Goal: Task Accomplishment & Management: Use online tool/utility

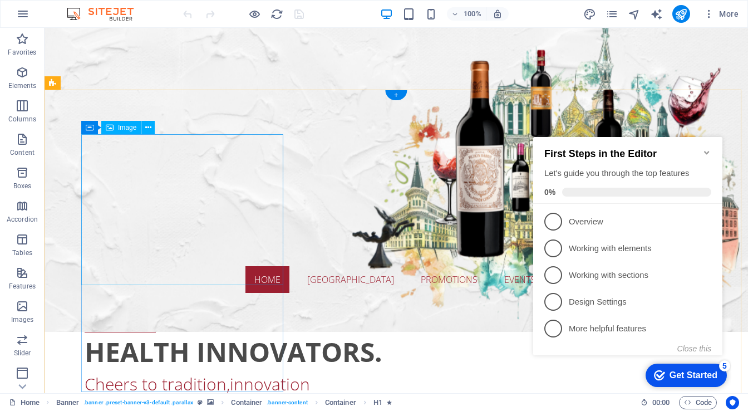
scroll to position [267, 0]
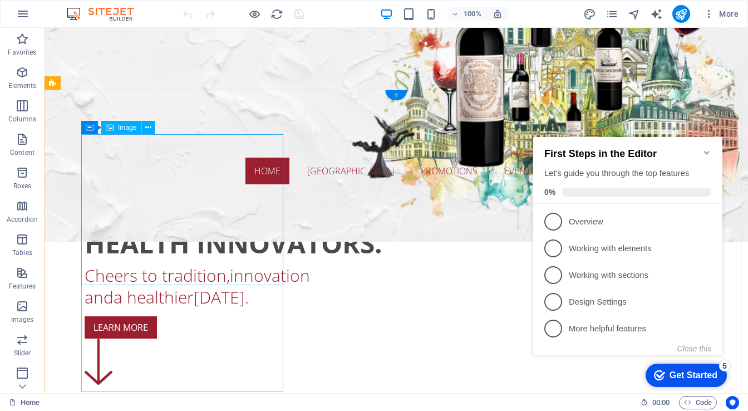
click at [149, 127] on icon at bounding box center [148, 128] width 6 height 12
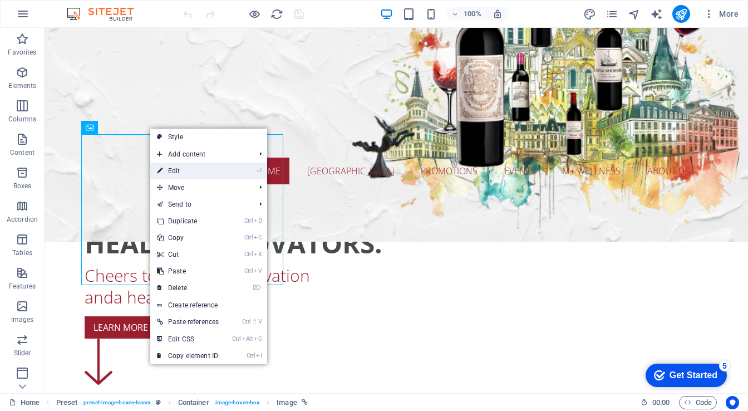
click at [166, 168] on link "⏎ Edit" at bounding box center [187, 170] width 75 height 17
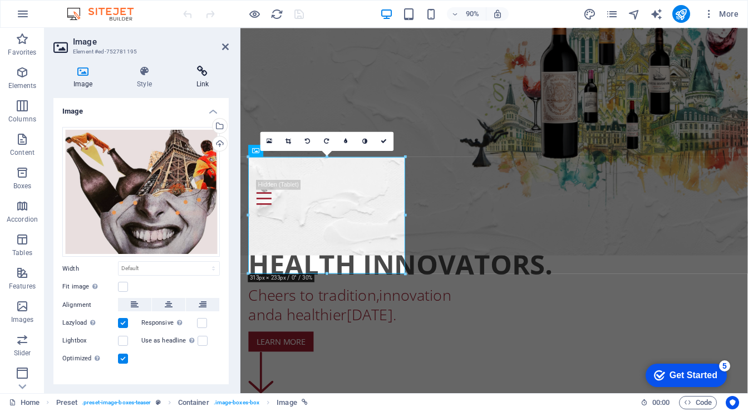
click at [201, 73] on icon at bounding box center [202, 71] width 52 height 11
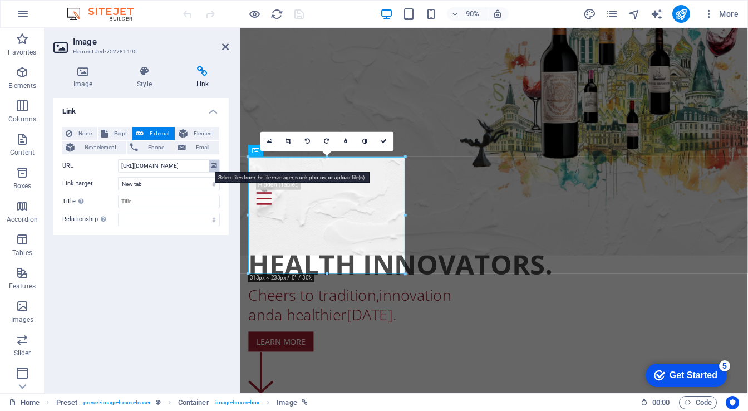
click at [214, 167] on icon at bounding box center [214, 166] width 6 height 12
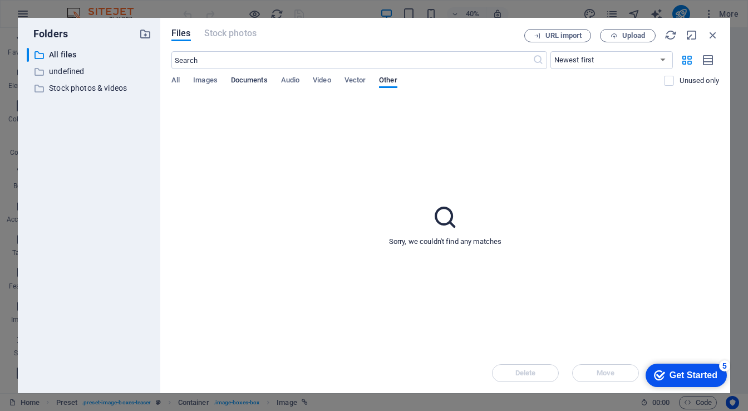
click at [254, 82] on span "Documents" at bounding box center [249, 81] width 37 height 16
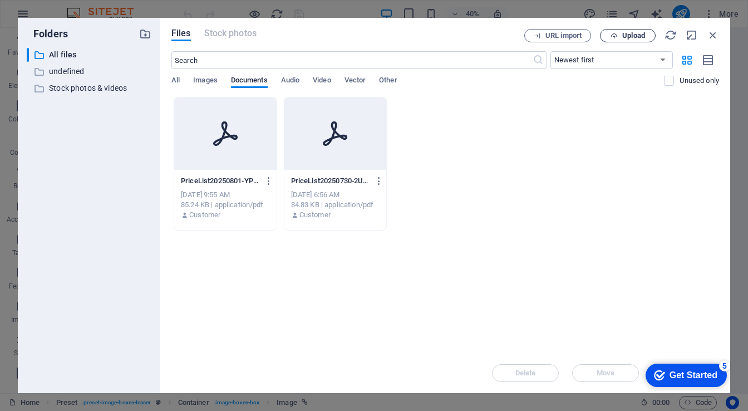
click at [619, 35] on span "Upload" at bounding box center [628, 35] width 46 height 7
type input "https://cdn1.site-media.eu/images/document/18938478/PriceList20250820-t4lmpBMlr…"
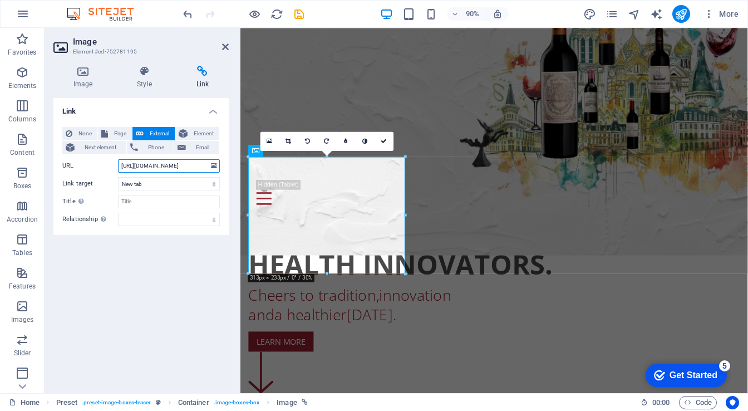
click at [191, 165] on input "https://cdn1.site-media.eu/images/document/18938478/PriceList20250820-t4lmpBMlr…" at bounding box center [169, 165] width 102 height 13
drag, startPoint x: 385, startPoint y: 140, endPoint x: 298, endPoint y: 125, distance: 88.7
click at [385, 140] on icon at bounding box center [384, 141] width 6 height 6
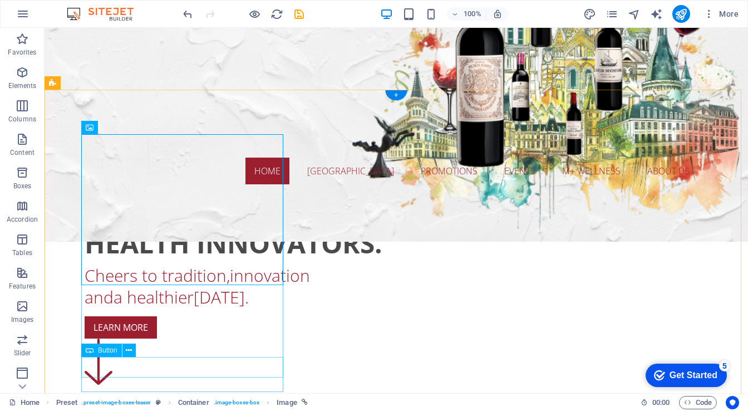
click at [130, 350] on icon at bounding box center [129, 350] width 6 height 12
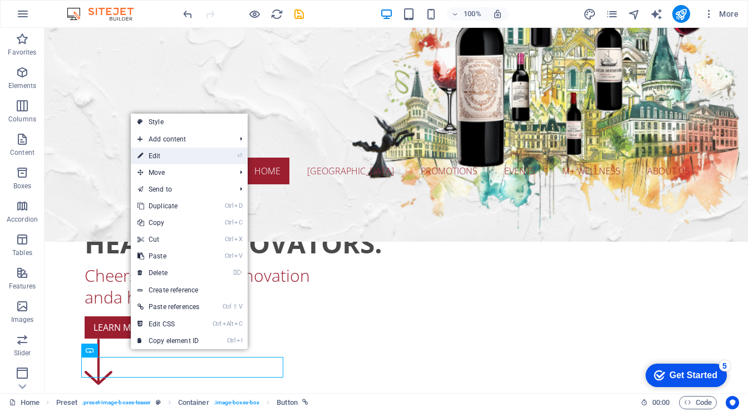
click at [169, 151] on link "⏎ Edit" at bounding box center [168, 155] width 75 height 17
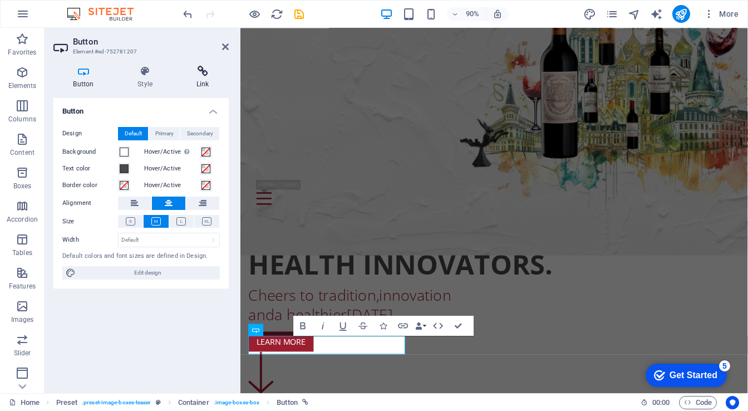
click at [208, 72] on icon at bounding box center [202, 71] width 52 height 11
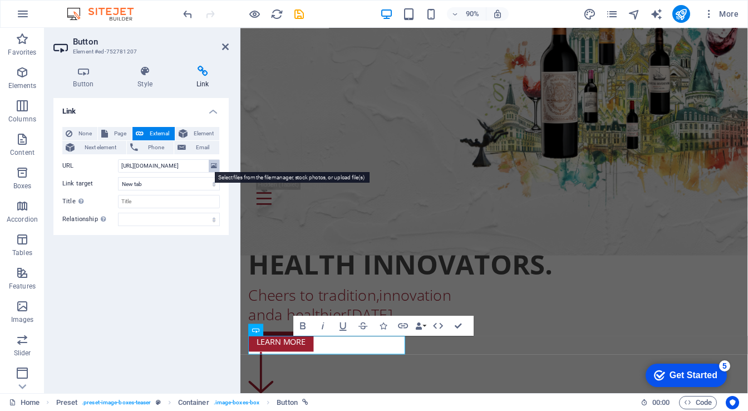
click at [213, 165] on icon at bounding box center [214, 166] width 6 height 12
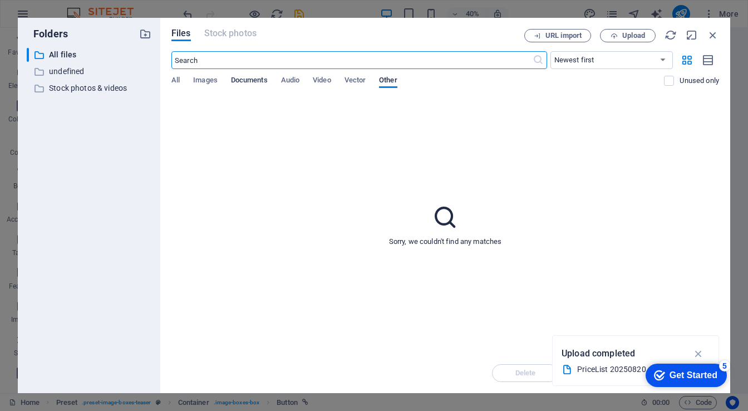
click at [256, 80] on span "Documents" at bounding box center [249, 81] width 37 height 16
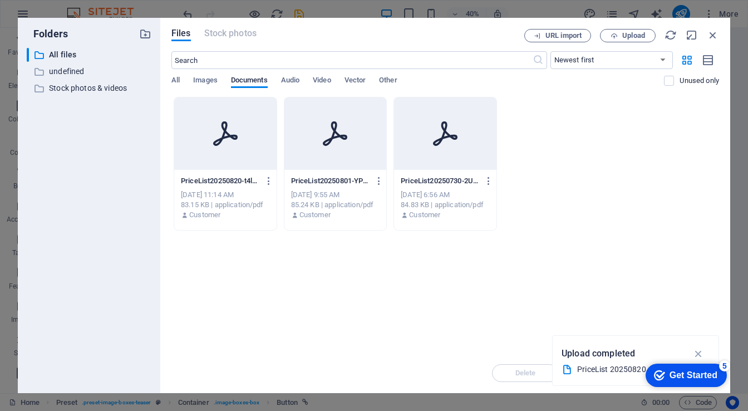
click at [231, 149] on div at bounding box center [225, 133] width 102 height 72
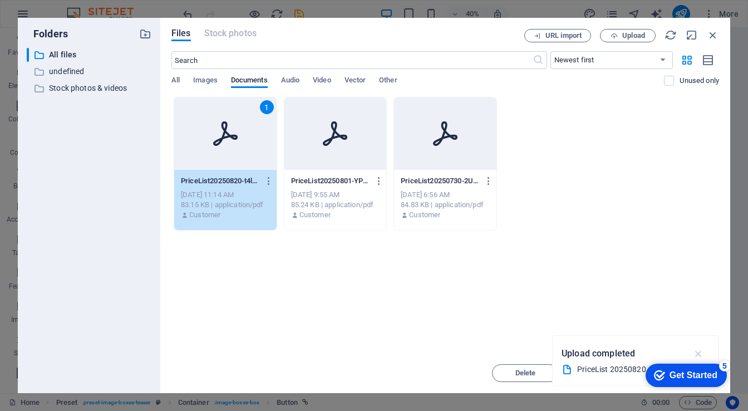
click at [701, 352] on icon "button" at bounding box center [698, 353] width 13 height 12
click at [240, 154] on div "1" at bounding box center [225, 133] width 102 height 72
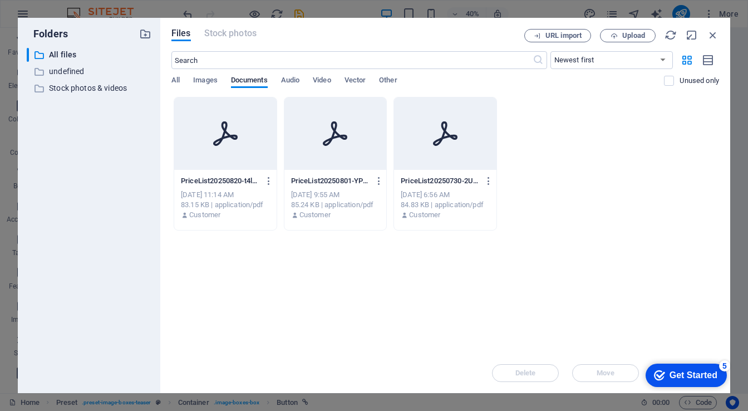
click at [240, 154] on div at bounding box center [225, 133] width 102 height 72
type input "https://cdn1.site-media.eu/images/document/18938478/PriceList20250820-t4lmpBMlr…"
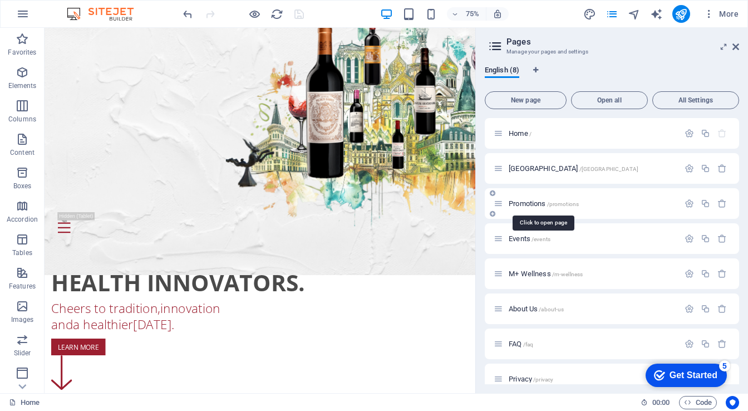
click at [530, 204] on span "Promotions /promotions" at bounding box center [544, 203] width 70 height 8
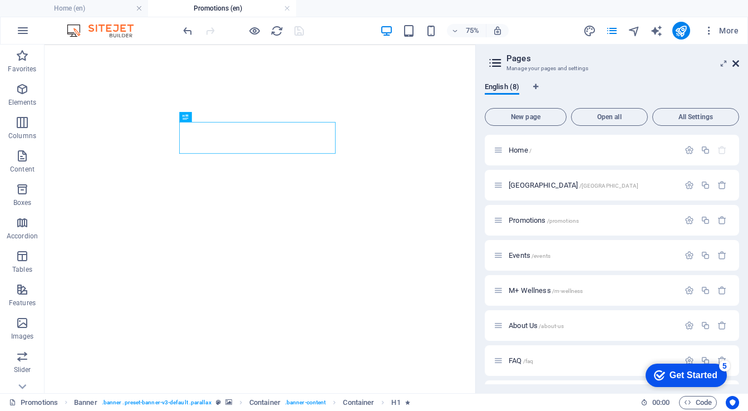
click at [737, 65] on icon at bounding box center [735, 63] width 7 height 9
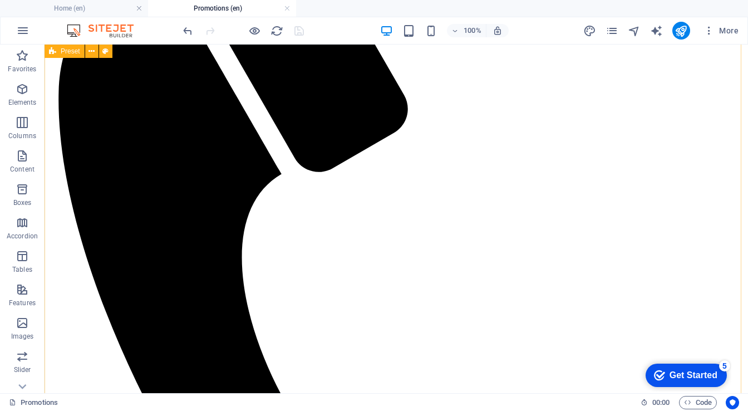
scroll to position [712, 0]
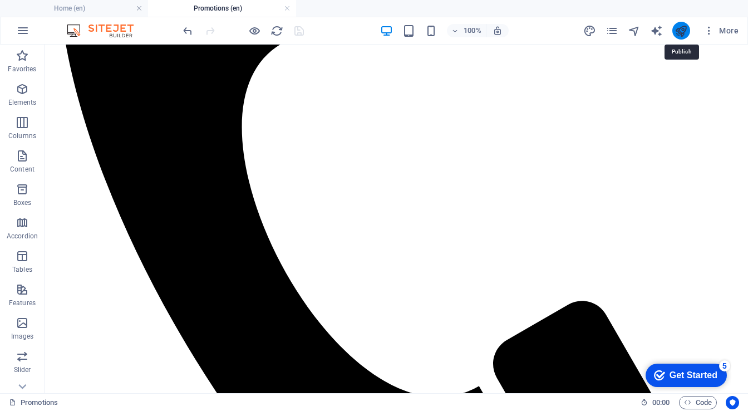
click at [683, 31] on icon "publish" at bounding box center [680, 30] width 13 height 13
